Goal: Information Seeking & Learning: Learn about a topic

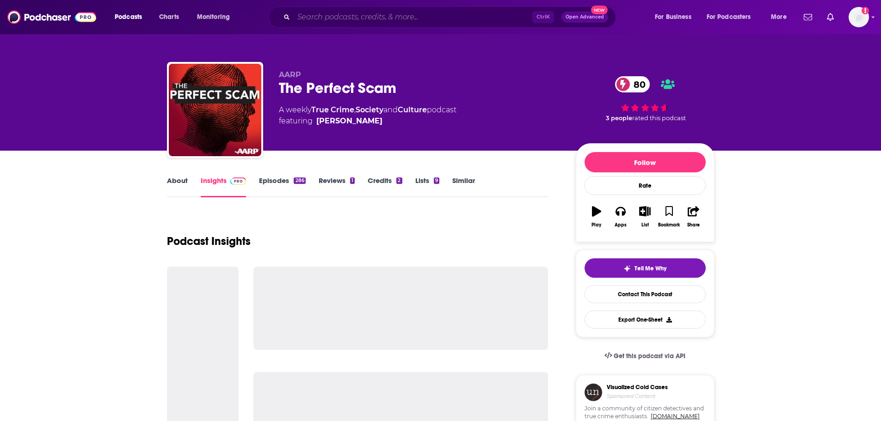
click at [339, 15] on input "Search podcasts, credits, & more..." at bounding box center [413, 17] width 239 height 15
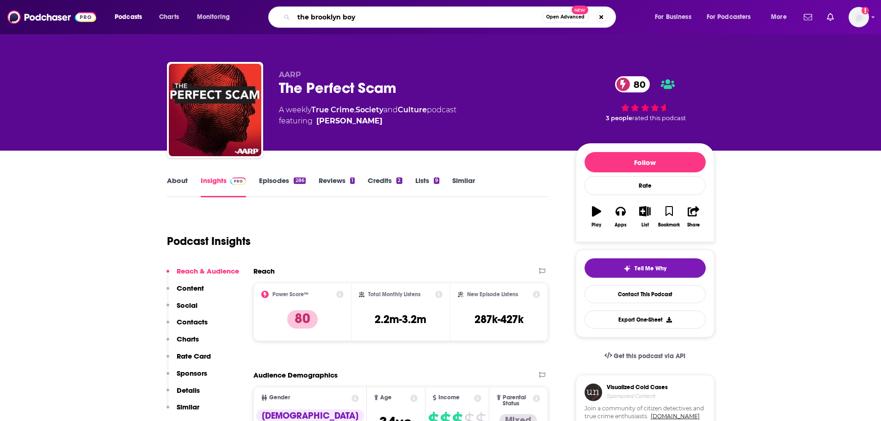
type input "the brooklyn boys"
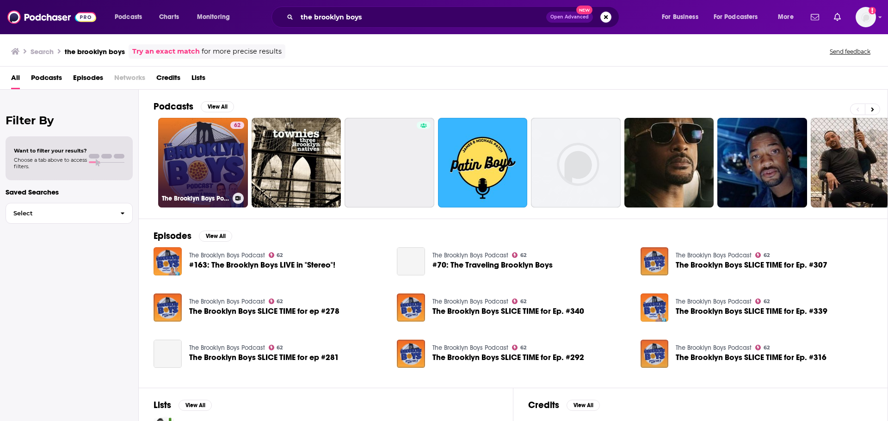
click at [211, 160] on link "62 The Brooklyn Boys Podcast" at bounding box center [203, 163] width 90 height 90
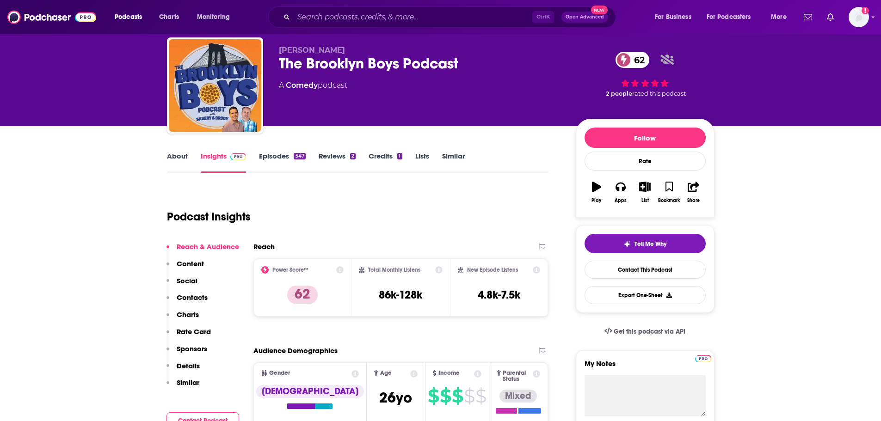
scroll to position [28, 0]
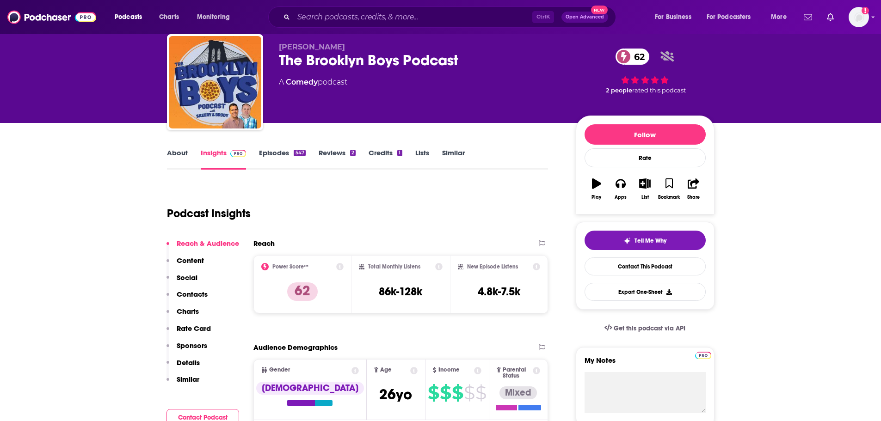
click at [182, 156] on link "About" at bounding box center [177, 158] width 21 height 21
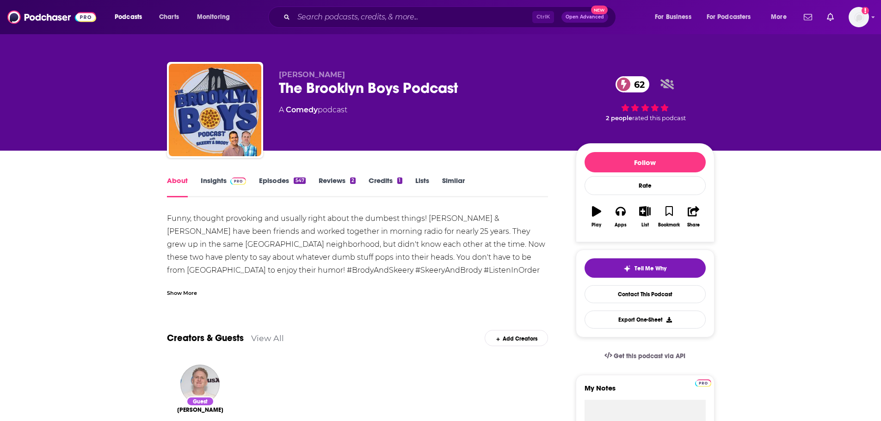
click at [284, 185] on link "Episodes 547" at bounding box center [282, 186] width 46 height 21
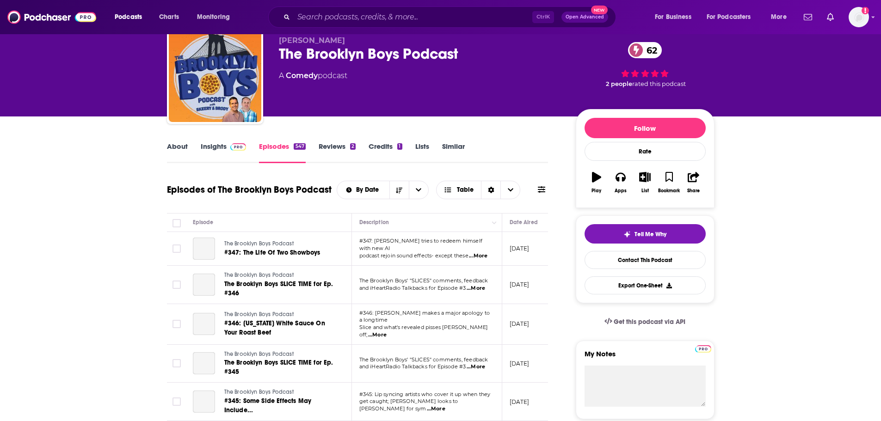
scroll to position [55, 0]
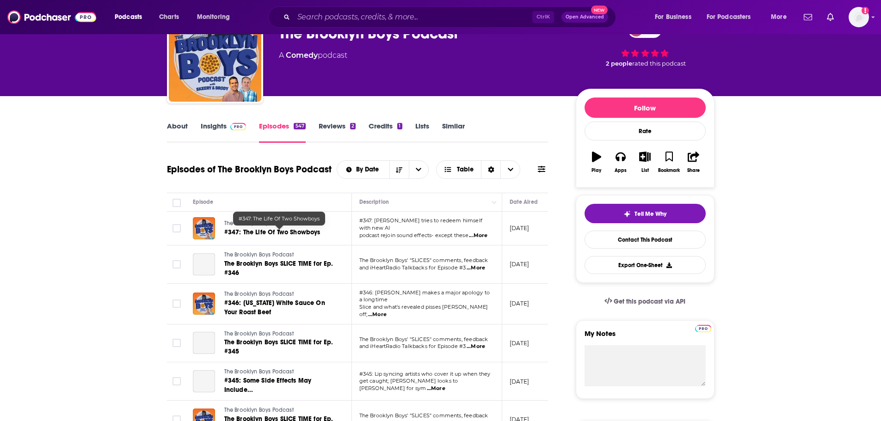
click at [290, 232] on span "#347: The Life Of Two Showboys" at bounding box center [272, 232] width 96 height 8
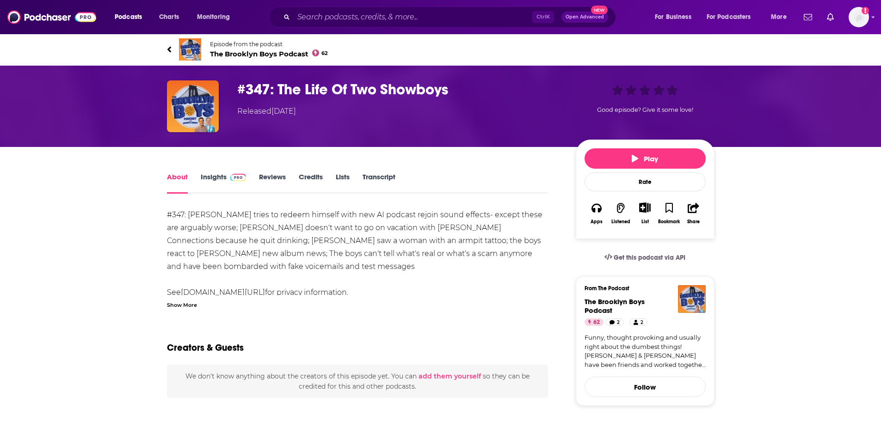
click at [214, 176] on link "Insights" at bounding box center [224, 183] width 46 height 21
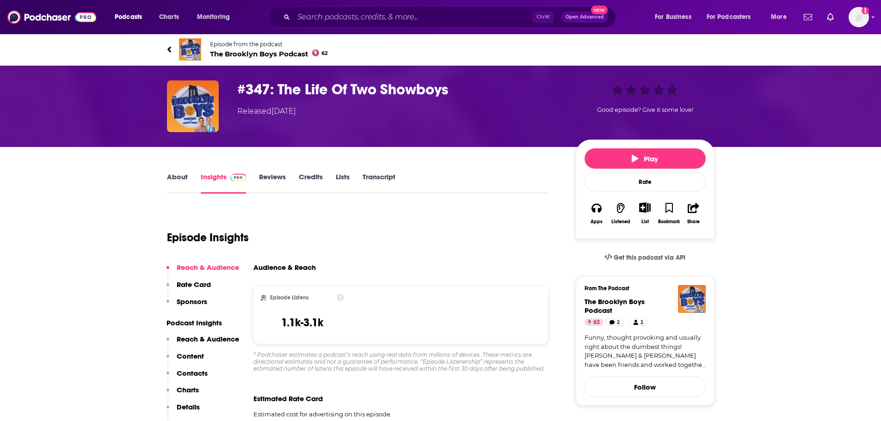
click at [184, 173] on link "About" at bounding box center [177, 183] width 21 height 21
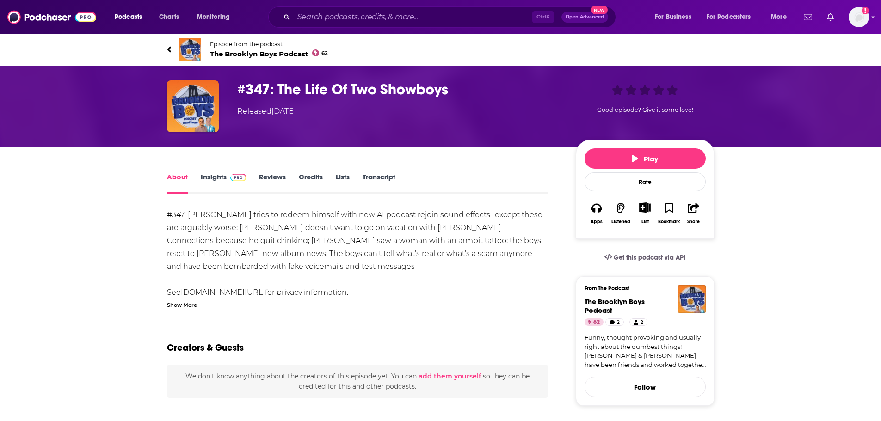
click at [246, 53] on span "The Brooklyn Boys Podcast 62" at bounding box center [269, 53] width 118 height 9
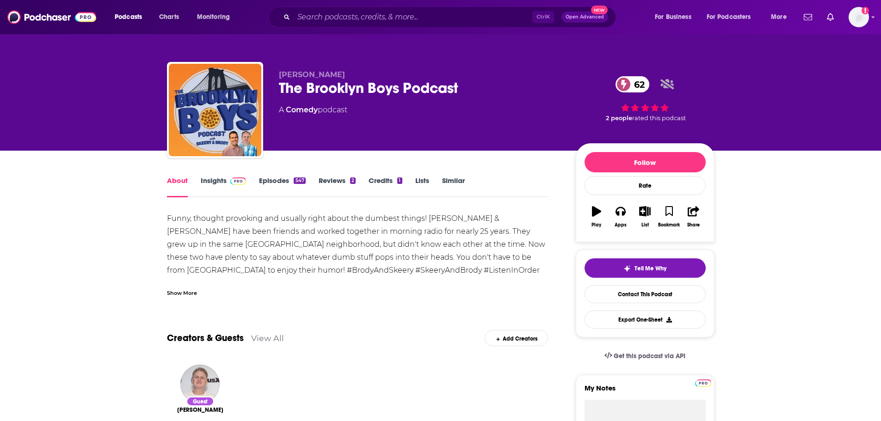
click at [216, 176] on div "About Insights Episodes 547 Reviews 2 Credits 1 Lists Similar" at bounding box center [358, 186] width 382 height 23
click at [216, 180] on link "Insights" at bounding box center [224, 186] width 46 height 21
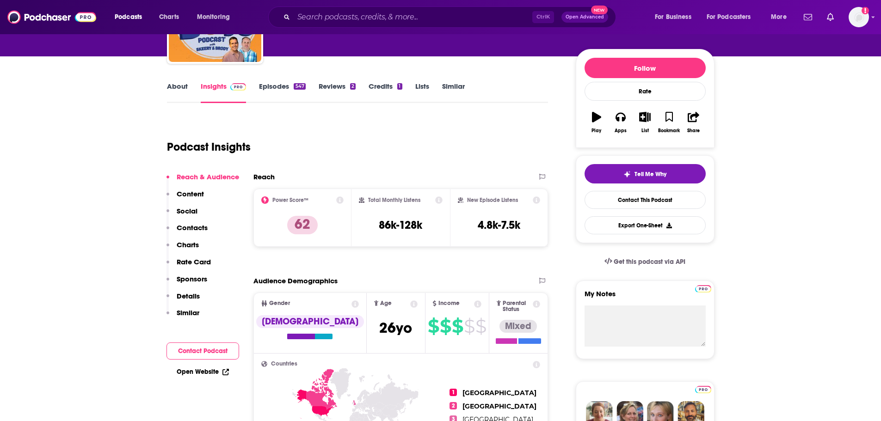
scroll to position [95, 0]
